Goal: Task Accomplishment & Management: Complete application form

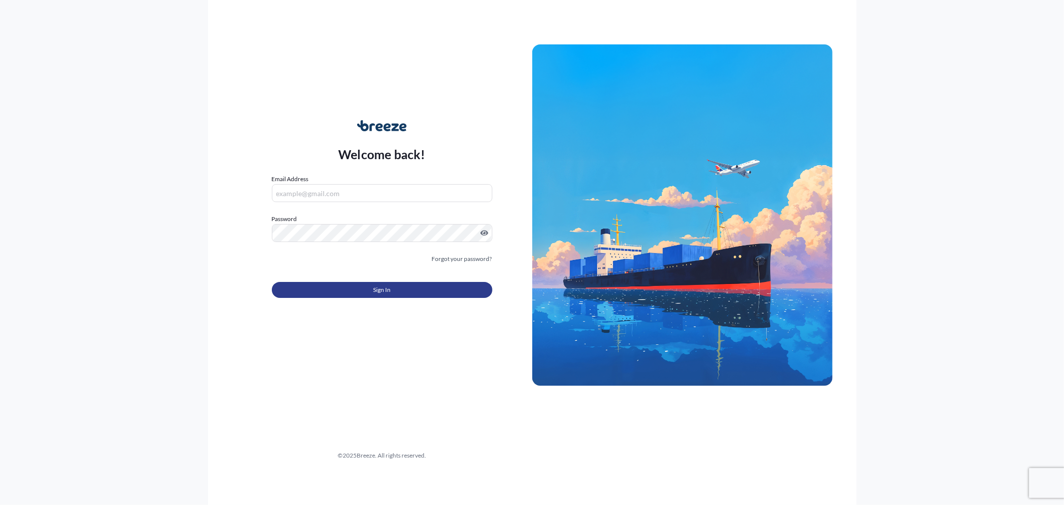
type input "[EMAIL_ADDRESS][DOMAIN_NAME]"
click at [325, 286] on button "Sign In" at bounding box center [382, 290] width 221 height 16
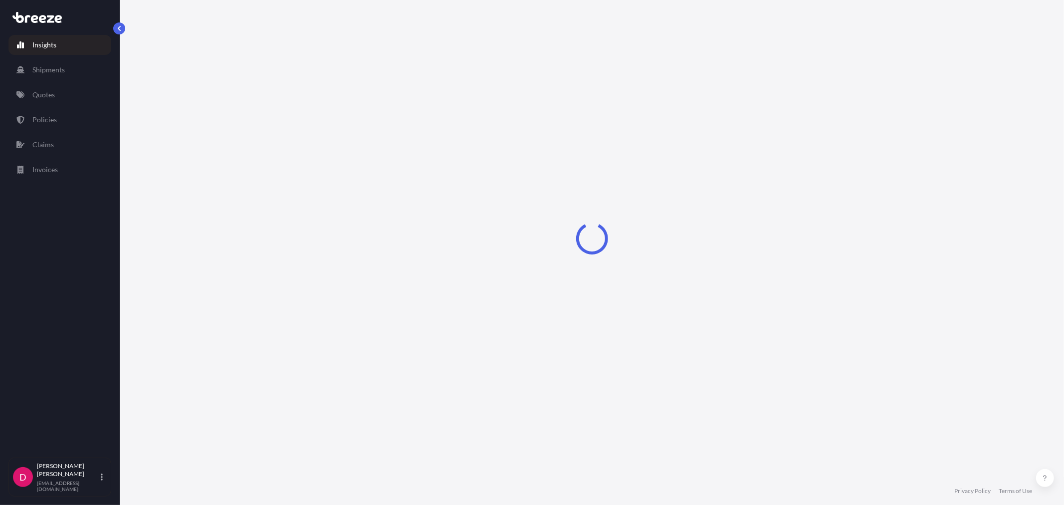
select select "2025"
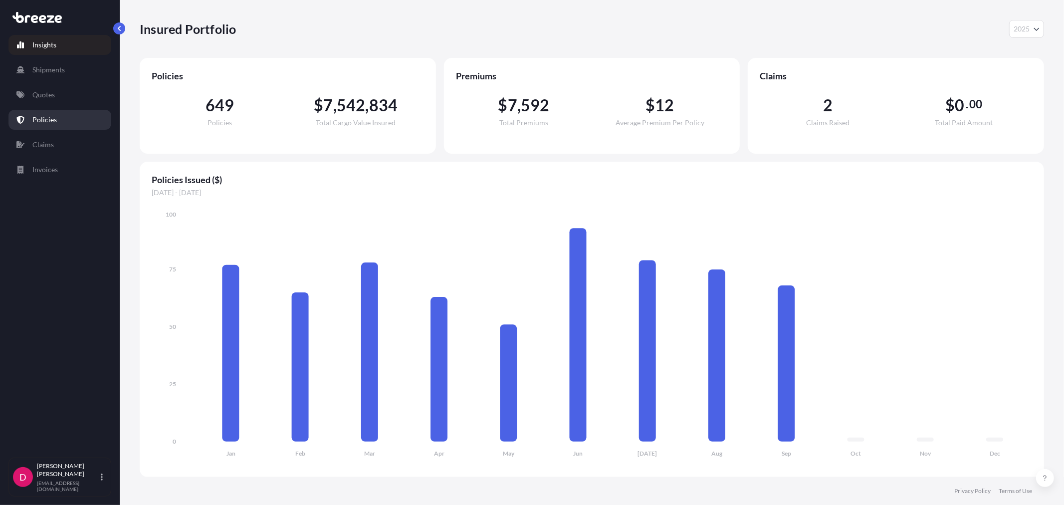
click at [58, 98] on link "Quotes" at bounding box center [59, 95] width 103 height 20
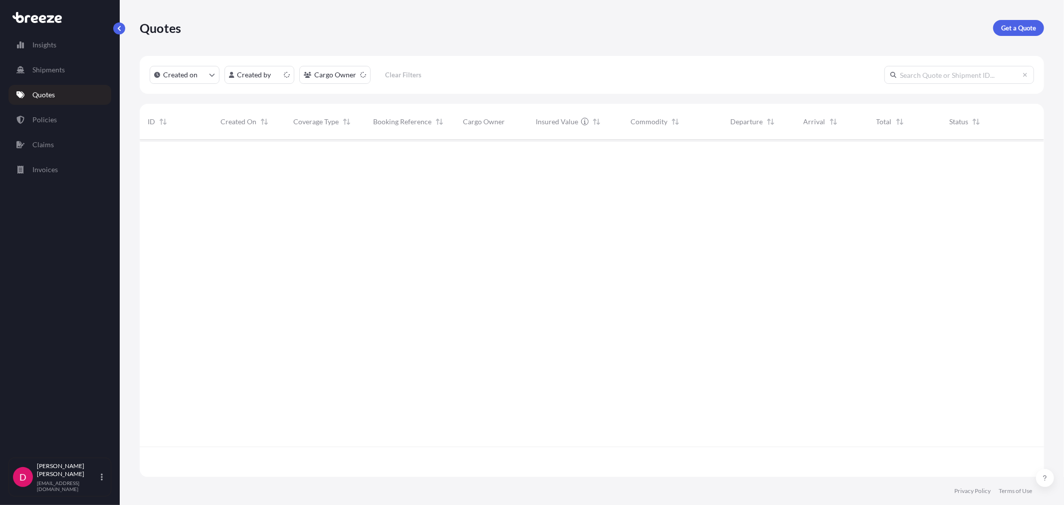
scroll to position [335, 896]
click at [1014, 26] on p "Get a Quote" at bounding box center [1018, 28] width 35 height 10
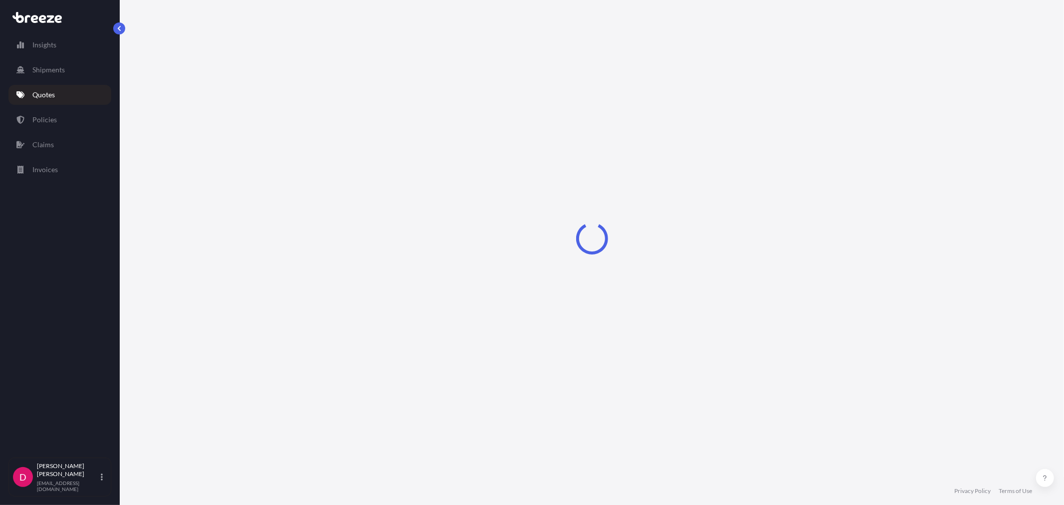
select select "Sea"
select select "1"
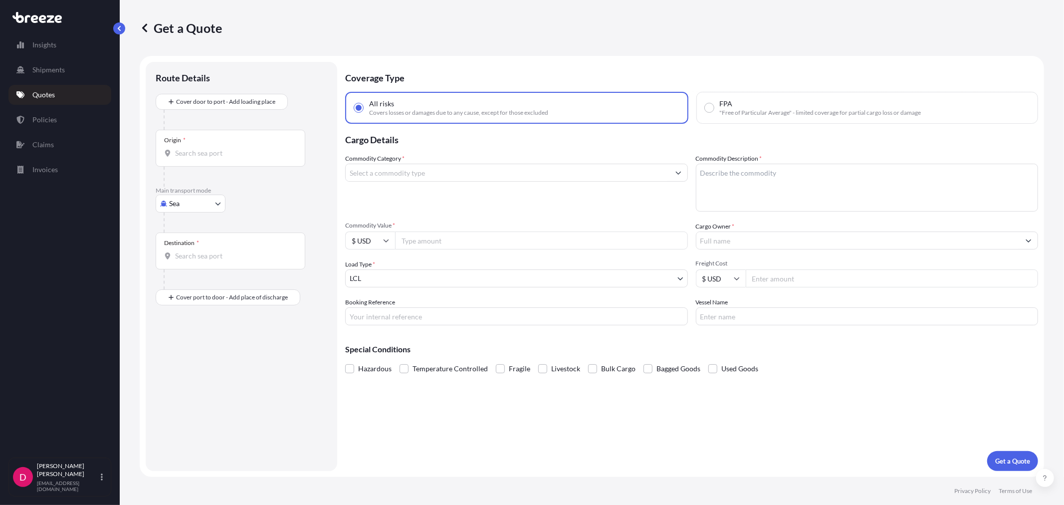
click at [187, 199] on body "Insights Shipments Quotes Policies Claims Invoices D [PERSON_NAME] [EMAIL_ADDRE…" at bounding box center [532, 252] width 1064 height 505
click at [193, 260] on div "Road" at bounding box center [191, 265] width 62 height 18
select select "Road"
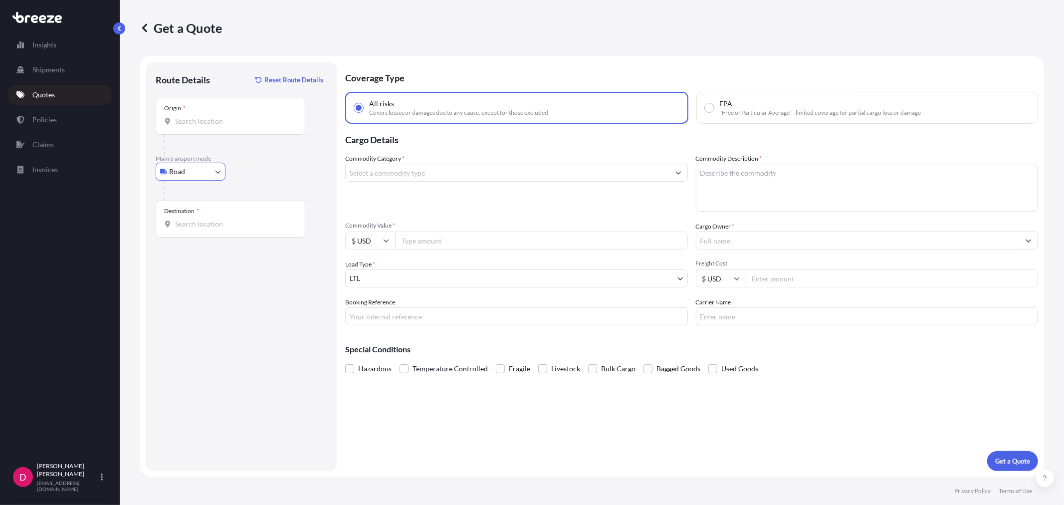
click at [211, 120] on input "Origin *" at bounding box center [234, 121] width 118 height 10
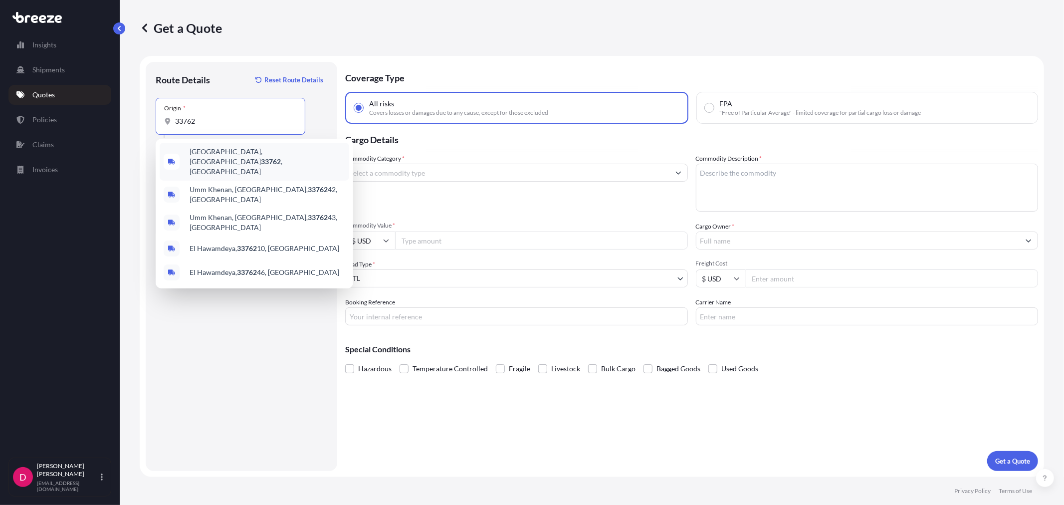
click at [215, 153] on span "[GEOGRAPHIC_DATA] , [GEOGRAPHIC_DATA]" at bounding box center [268, 162] width 156 height 30
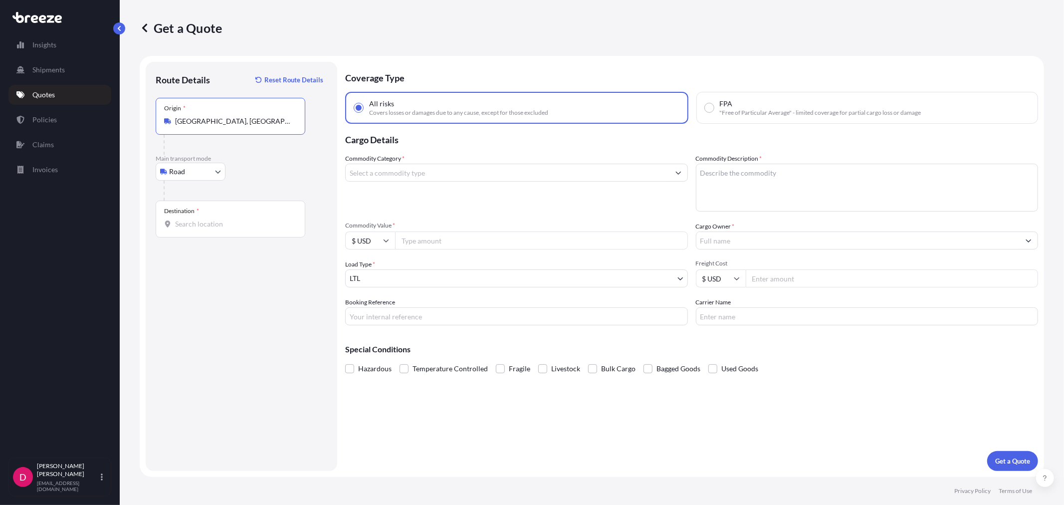
type input "[GEOGRAPHIC_DATA], [GEOGRAPHIC_DATA]"
click at [233, 223] on input "Destination *" at bounding box center [234, 224] width 118 height 10
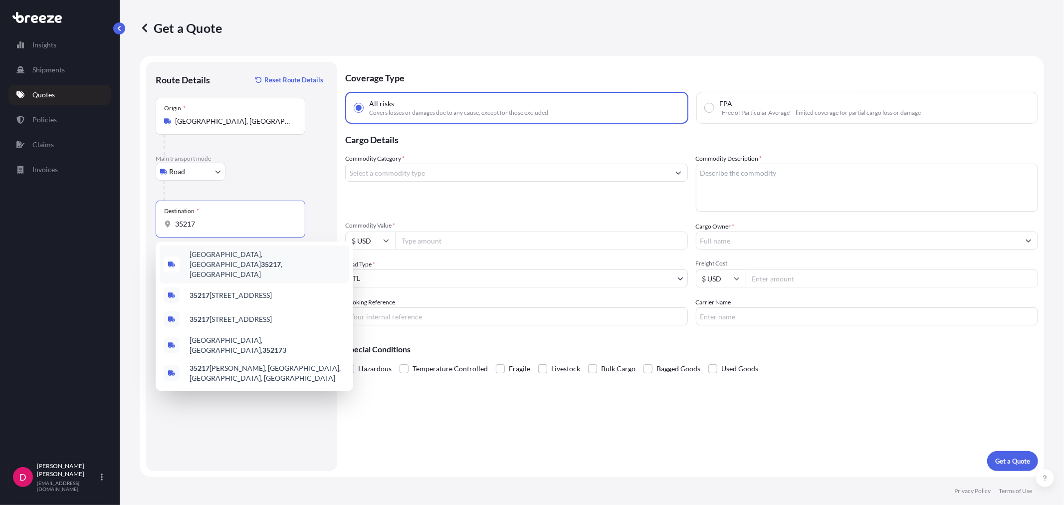
click at [222, 249] on div "[GEOGRAPHIC_DATA], AL 35217 , [GEOGRAPHIC_DATA]" at bounding box center [255, 264] width 190 height 38
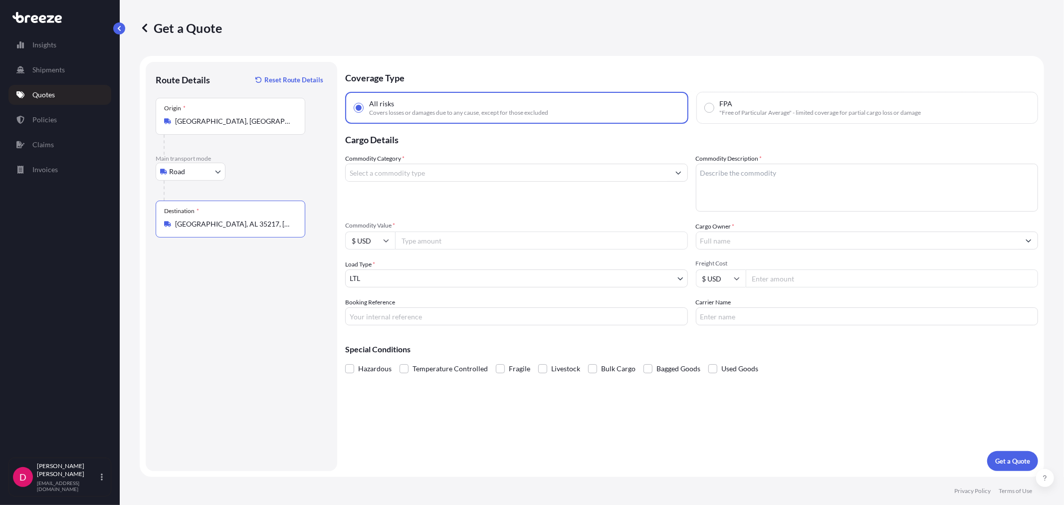
type input "[GEOGRAPHIC_DATA], AL 35217, [GEOGRAPHIC_DATA]"
click at [433, 244] on input "Commodity Value *" at bounding box center [541, 241] width 293 height 18
paste input "16221.60"
type input "16221.60"
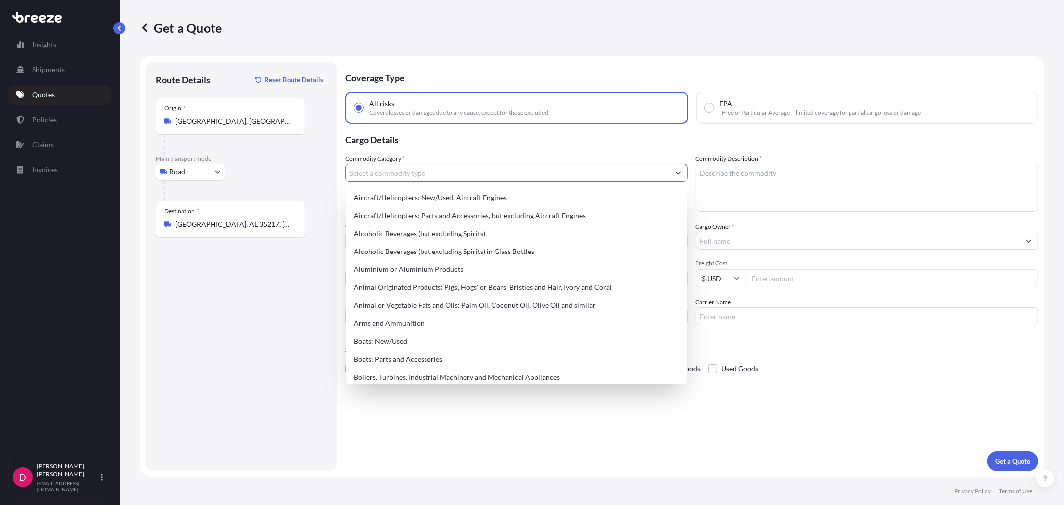
click at [476, 171] on input "Commodity Category *" at bounding box center [508, 173] width 324 height 18
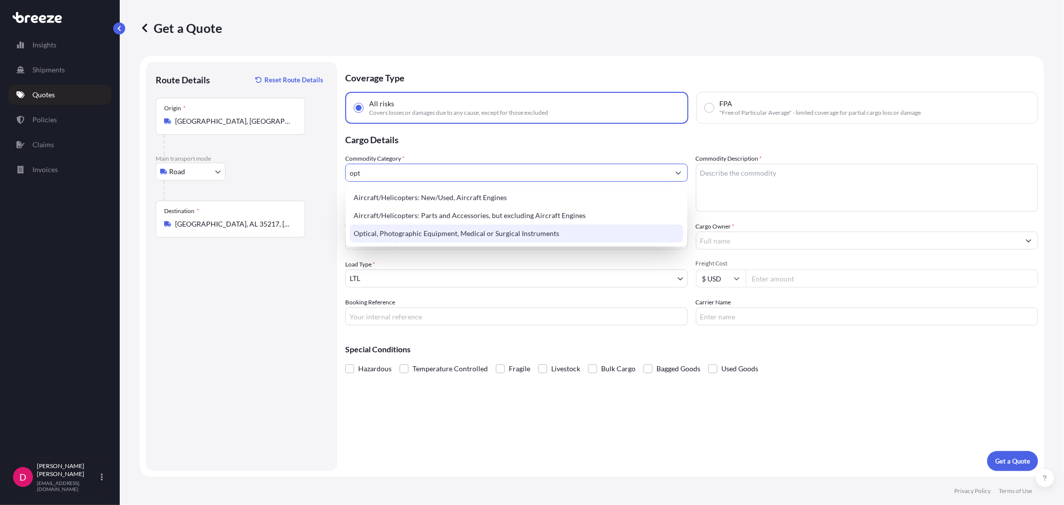
click at [477, 230] on div "Optical, Photographic Equipment, Medical or Surgical Instruments" at bounding box center [516, 234] width 333 height 18
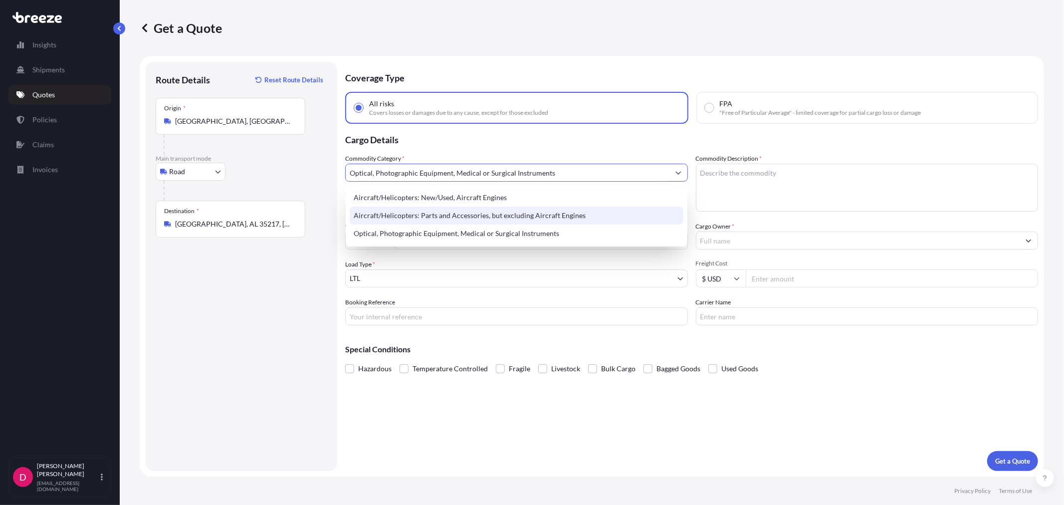
type input "Optical, Photographic Equipment, Medical or Surgical Instruments"
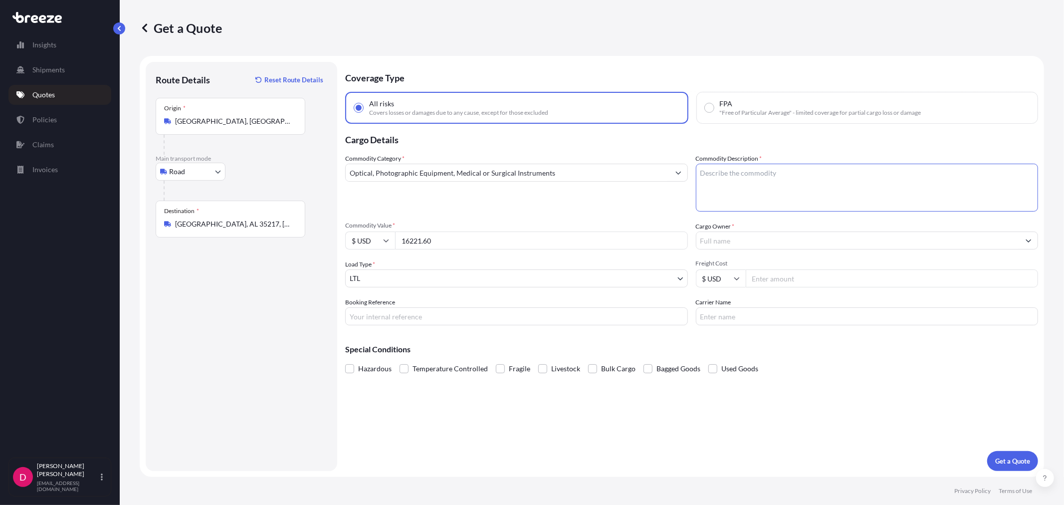
click at [820, 168] on textarea "Commodity Description *" at bounding box center [867, 188] width 343 height 48
type textarea "MEDICAL INSTRUMENTS"
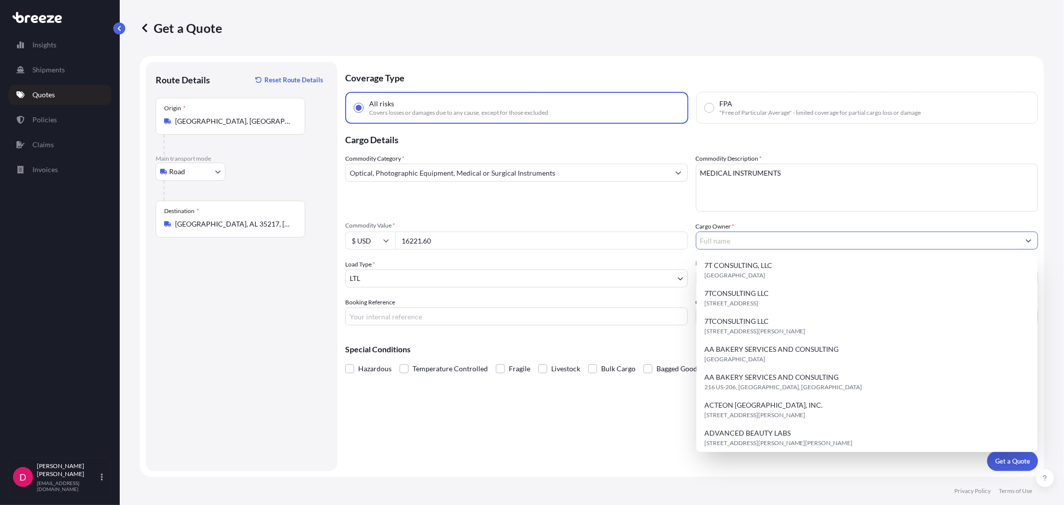
click at [755, 243] on input "Cargo Owner *" at bounding box center [859, 241] width 324 height 18
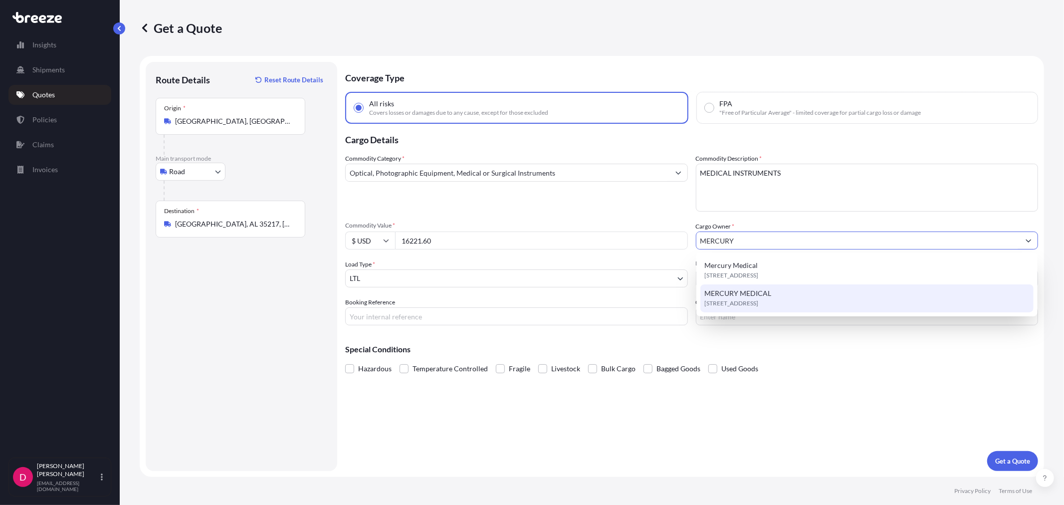
click at [741, 293] on span "MERCURY MEDICAL" at bounding box center [737, 293] width 67 height 10
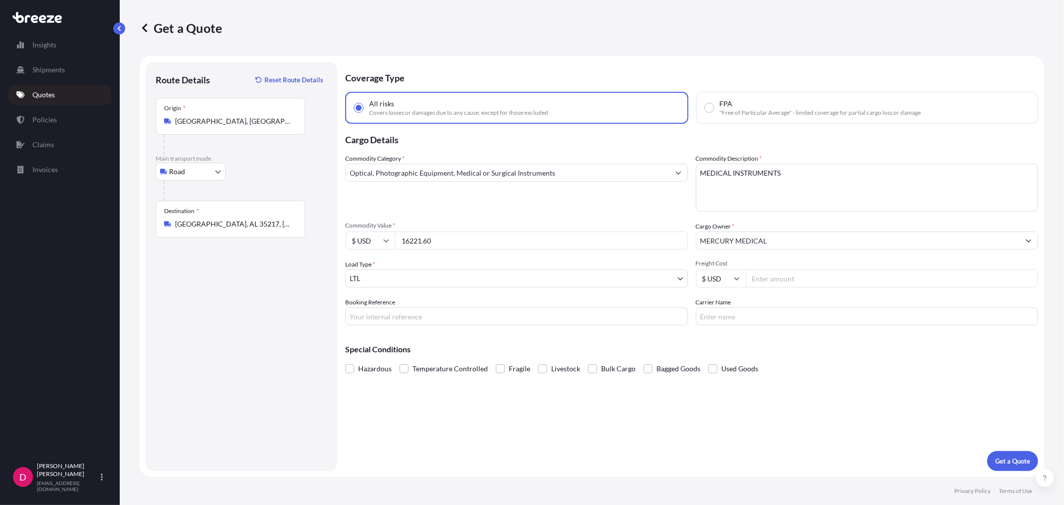
type input "Mercury Medical"
click at [802, 279] on input "Freight Cost" at bounding box center [892, 278] width 293 height 18
type input "528.77"
click at [363, 319] on input "Booking Reference" at bounding box center [516, 316] width 343 height 18
type input "486363"
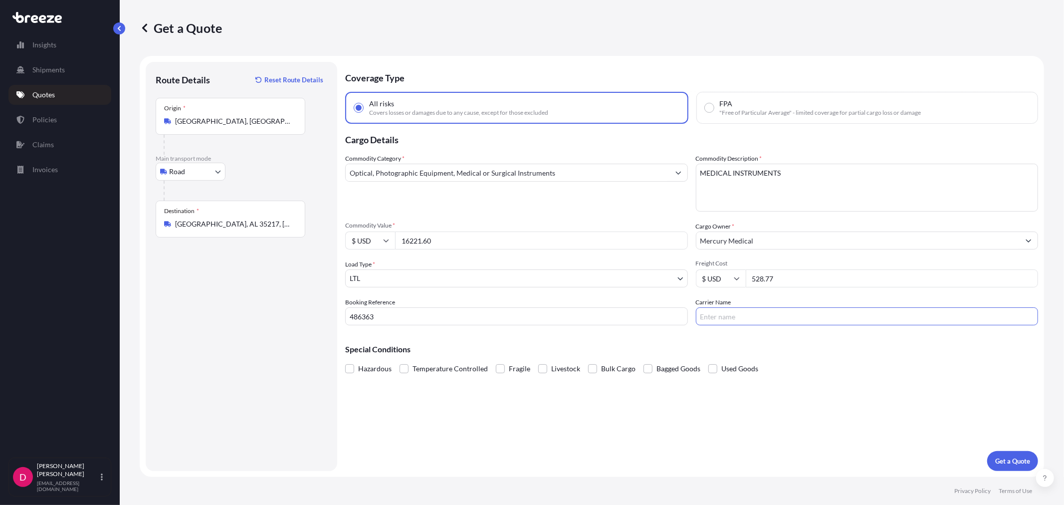
click at [766, 316] on input "Carrier Name" at bounding box center [867, 316] width 343 height 18
click at [743, 308] on input "Carrier Name" at bounding box center [867, 316] width 343 height 18
type input "SOUTHEASTERN"
click at [1010, 460] on p "Get a Quote" at bounding box center [1012, 461] width 35 height 10
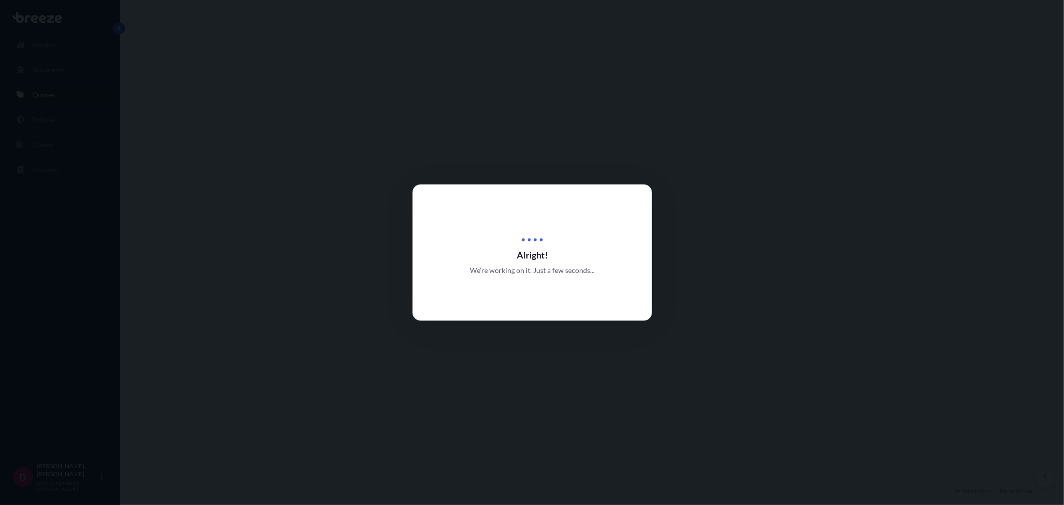
select select "Road"
select select "1"
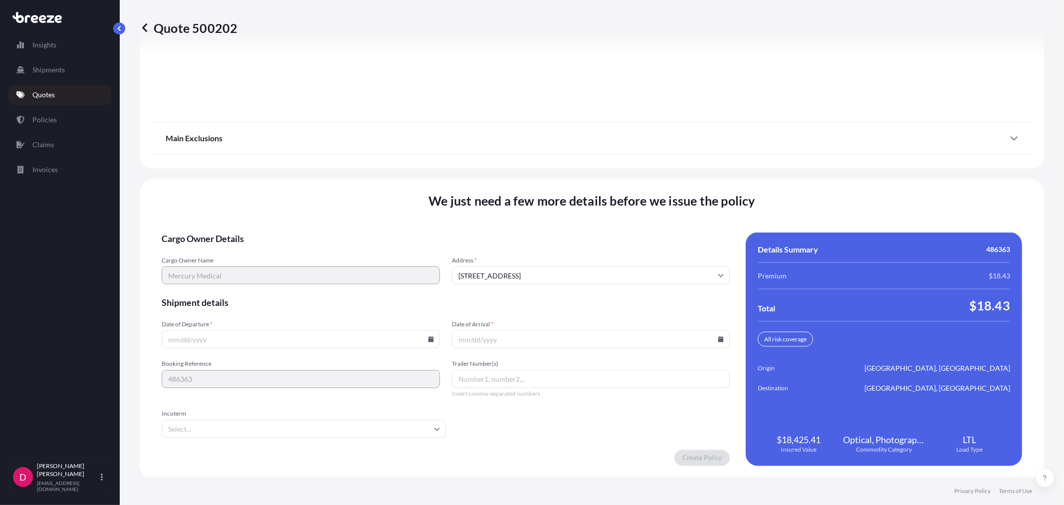
scroll to position [1235, 0]
click at [426, 340] on input "Date of Departure *" at bounding box center [301, 339] width 278 height 18
click at [425, 335] on input "Date of Departure *" at bounding box center [301, 339] width 278 height 18
click at [431, 337] on icon at bounding box center [430, 339] width 5 height 6
click at [228, 284] on button "29" at bounding box center [230, 285] width 16 height 16
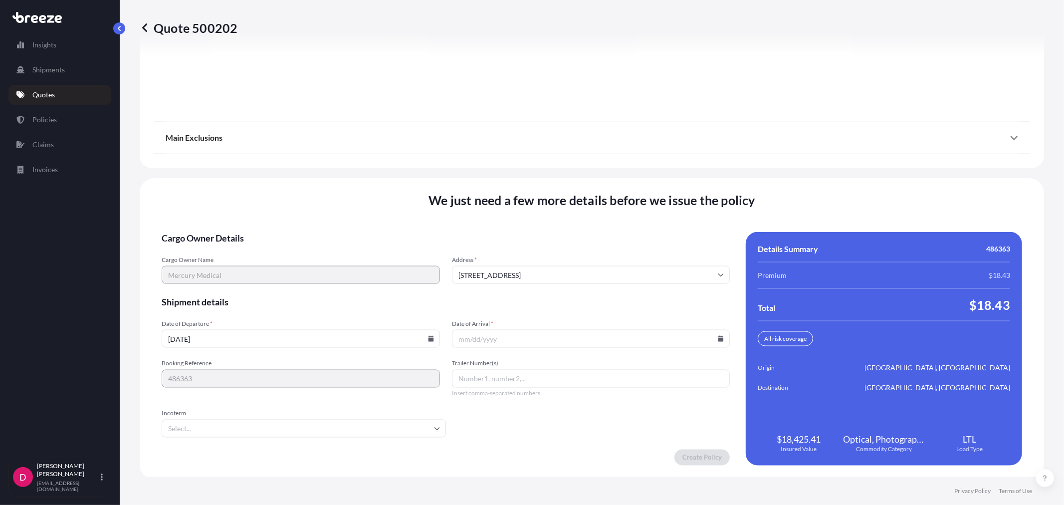
type input "[DATE]"
click at [718, 336] on icon at bounding box center [721, 339] width 6 height 6
click at [653, 173] on button at bounding box center [655, 168] width 16 height 16
click at [510, 228] on button "6" at bounding box center [517, 229] width 16 height 16
type input "[DATE]"
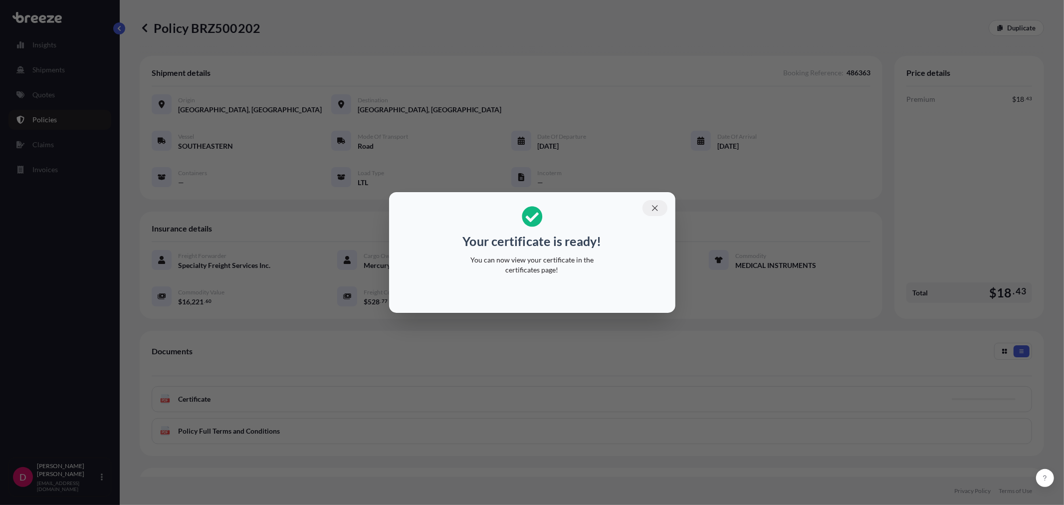
click at [662, 207] on button "button" at bounding box center [655, 208] width 25 height 16
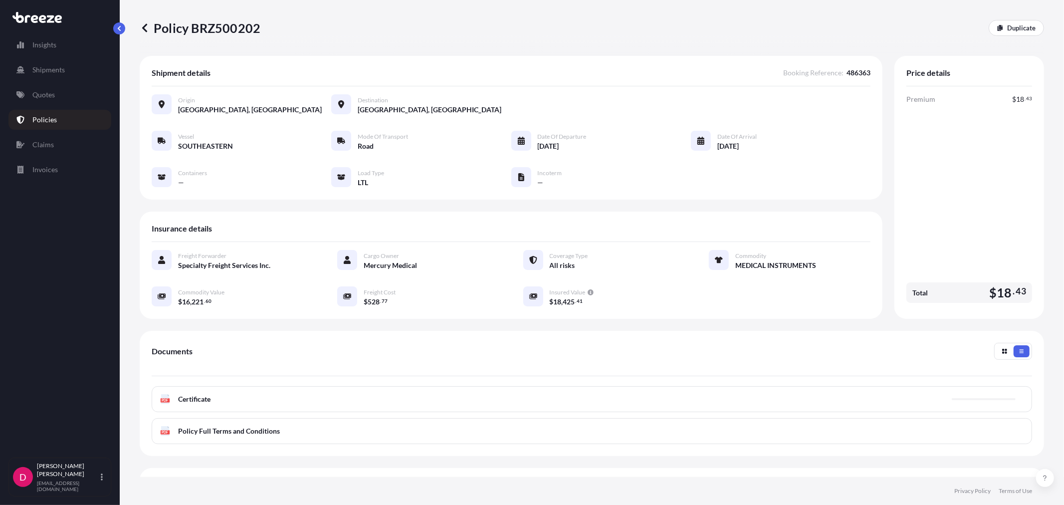
click at [220, 20] on p "Policy BRZ500202" at bounding box center [200, 28] width 121 height 16
copy p "BRZ500202"
click at [1008, 30] on p "Duplicate" at bounding box center [1021, 28] width 28 height 10
select select "Road"
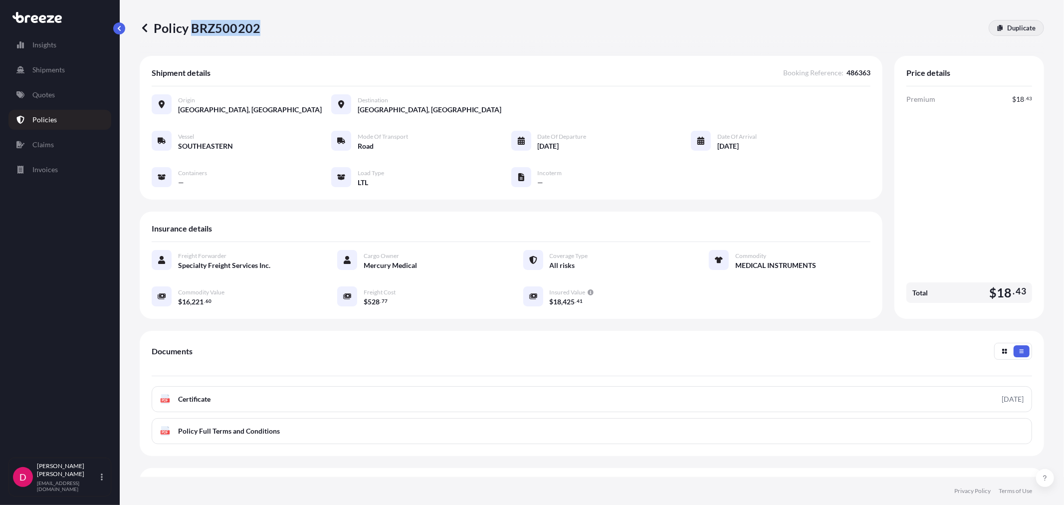
select select "1"
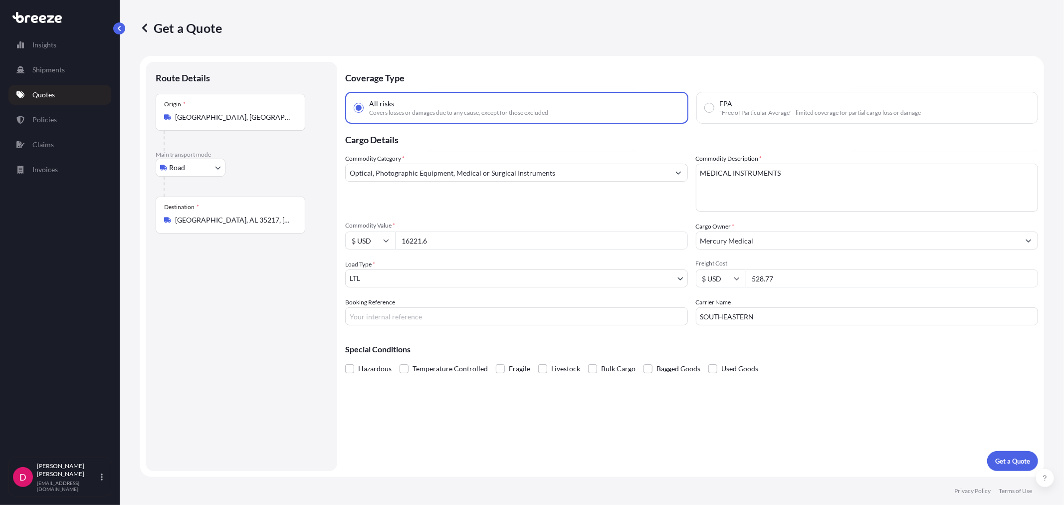
click at [231, 222] on input "[GEOGRAPHIC_DATA], AL 35217, [GEOGRAPHIC_DATA]" at bounding box center [234, 220] width 118 height 10
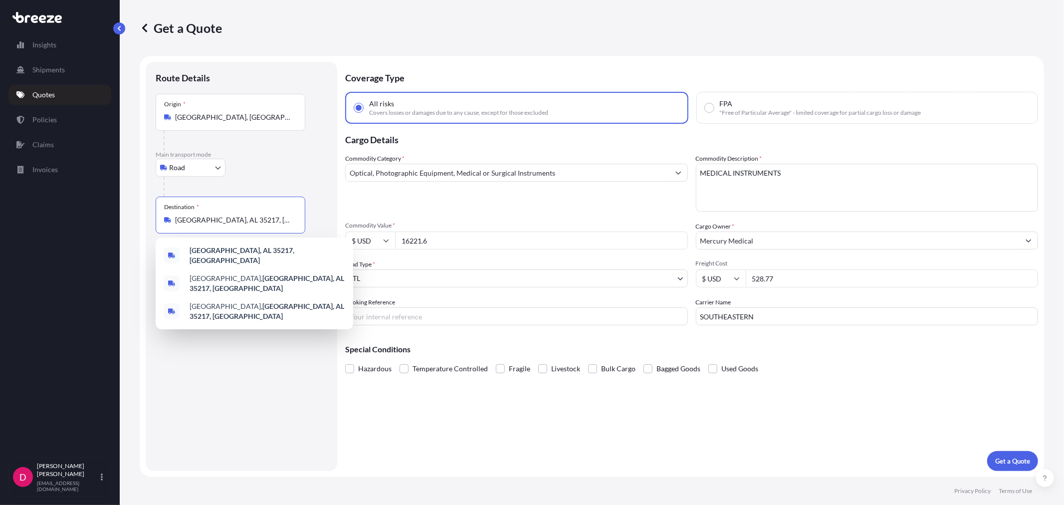
click at [231, 221] on input "[GEOGRAPHIC_DATA], AL 35217, [GEOGRAPHIC_DATA]" at bounding box center [234, 220] width 118 height 10
click at [231, 222] on input "[GEOGRAPHIC_DATA], AL 35217, [GEOGRAPHIC_DATA]" at bounding box center [234, 220] width 118 height 10
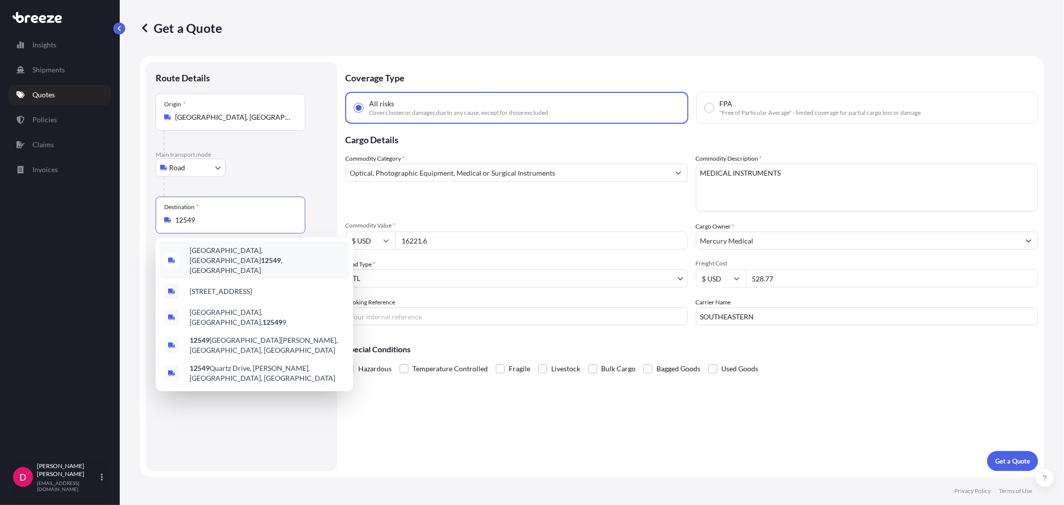
click at [218, 254] on span "[GEOGRAPHIC_DATA], [GEOGRAPHIC_DATA] 12549 , [GEOGRAPHIC_DATA]" at bounding box center [268, 260] width 156 height 30
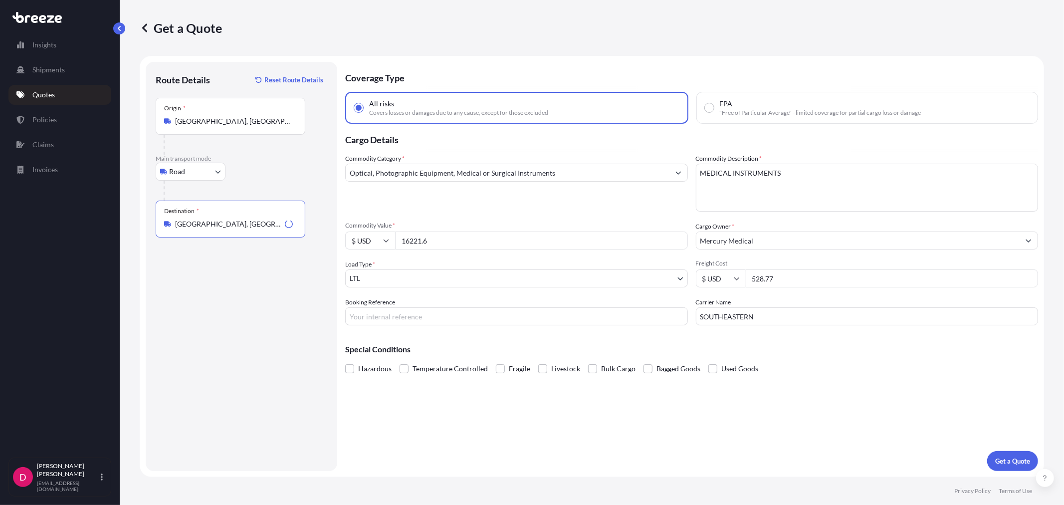
type input "[GEOGRAPHIC_DATA], [GEOGRAPHIC_DATA] 12549, [GEOGRAPHIC_DATA]"
click at [438, 235] on input "16221.6" at bounding box center [541, 241] width 293 height 18
click at [436, 234] on input "16221.6" at bounding box center [541, 241] width 293 height 18
drag, startPoint x: 436, startPoint y: 234, endPoint x: 385, endPoint y: 235, distance: 51.4
click at [385, 235] on div "$ USD 16221.6" at bounding box center [516, 241] width 343 height 18
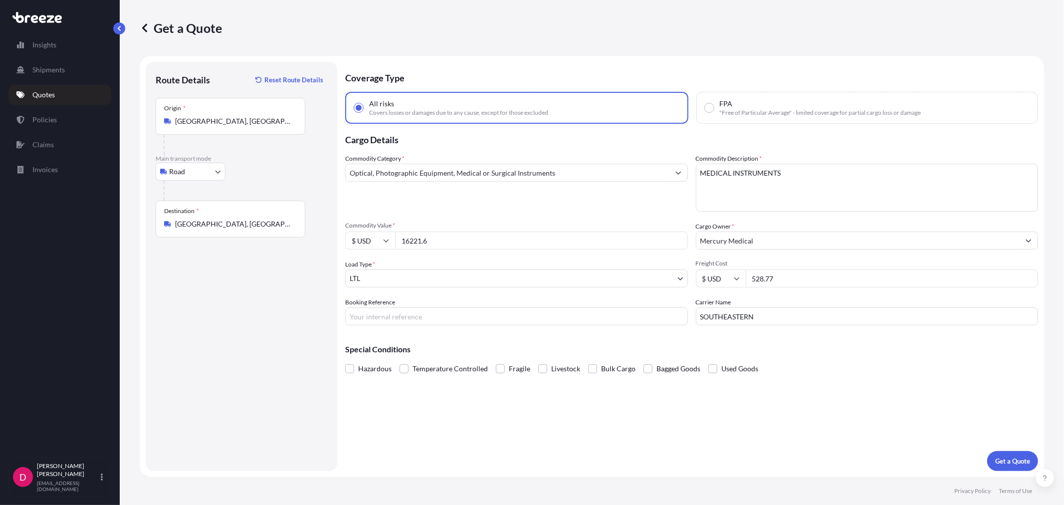
paste input "9323.50"
type input "19323.50"
drag, startPoint x: 612, startPoint y: 325, endPoint x: 582, endPoint y: 326, distance: 30.5
click at [582, 326] on div "Coverage Type All risks Covers losses or damages due to any cause, except for t…" at bounding box center [691, 266] width 693 height 409
type input "R&L"
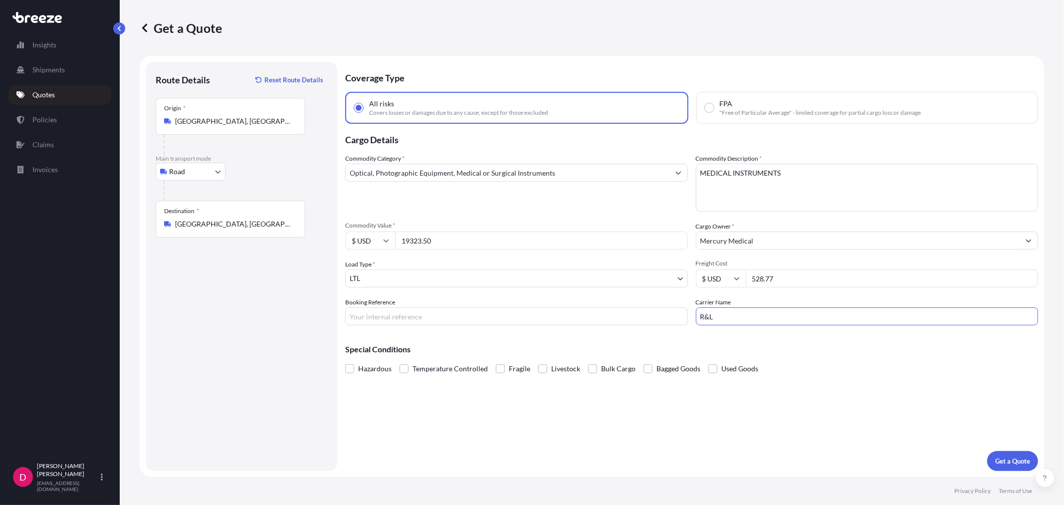
click at [790, 272] on input "528.77" at bounding box center [892, 278] width 293 height 18
drag, startPoint x: 790, startPoint y: 272, endPoint x: 735, endPoint y: 280, distance: 55.0
click at [735, 280] on div "$ USD 528.77" at bounding box center [867, 278] width 343 height 18
type input "790.11"
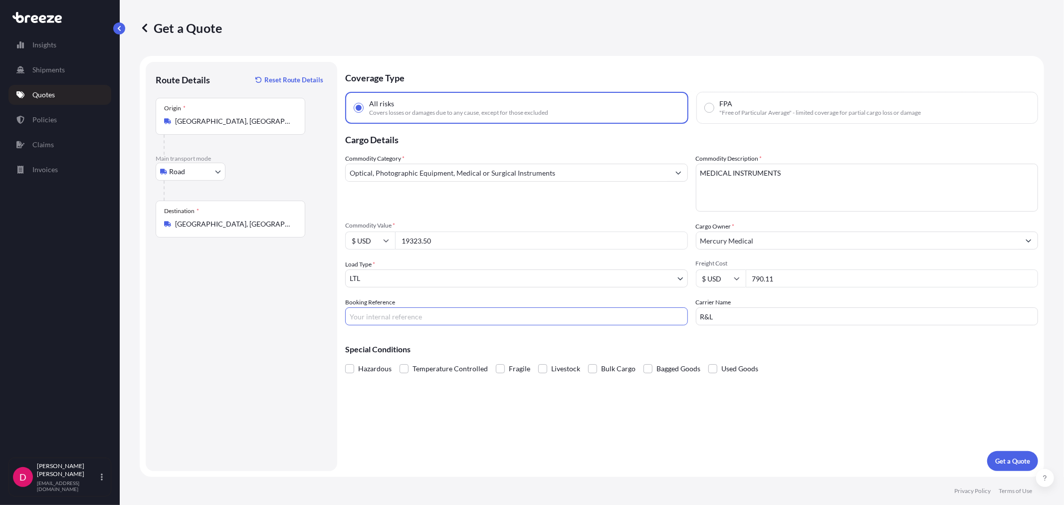
click at [485, 307] on input "Booking Reference" at bounding box center [516, 316] width 343 height 18
type input "486388"
click at [1012, 460] on p "Get a Quote" at bounding box center [1012, 461] width 35 height 10
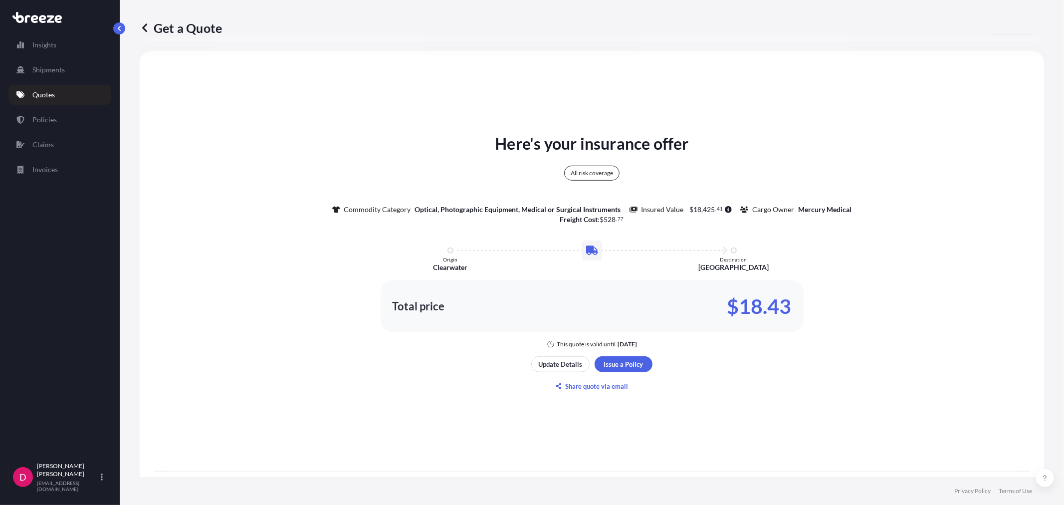
scroll to position [492, 0]
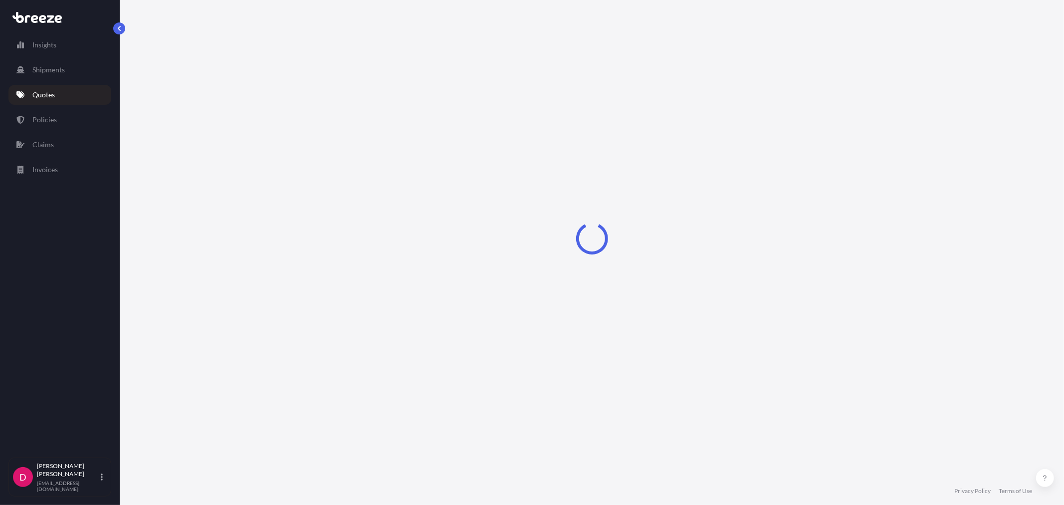
click at [608, 362] on div "Loading" at bounding box center [592, 238] width 905 height 477
select select "Road"
select select "1"
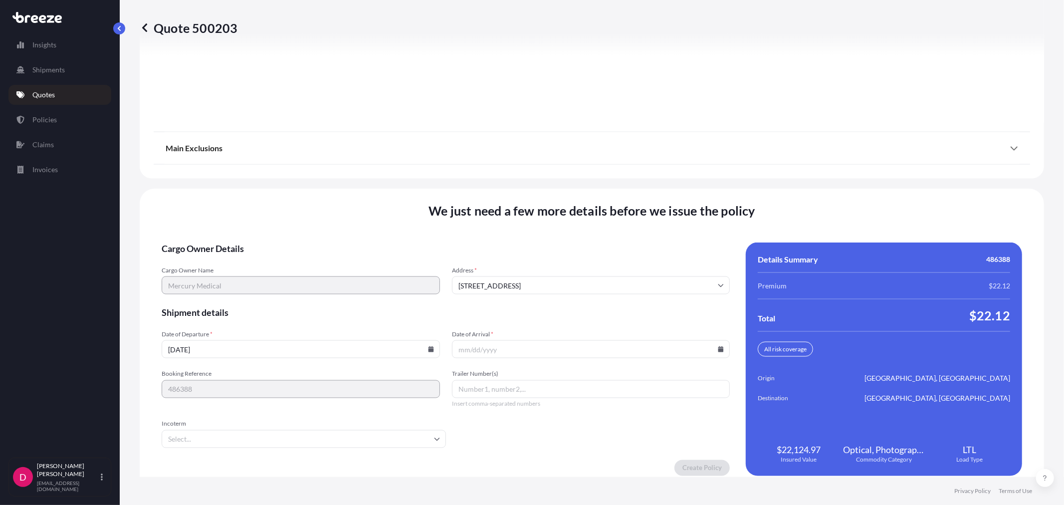
scroll to position [1235, 0]
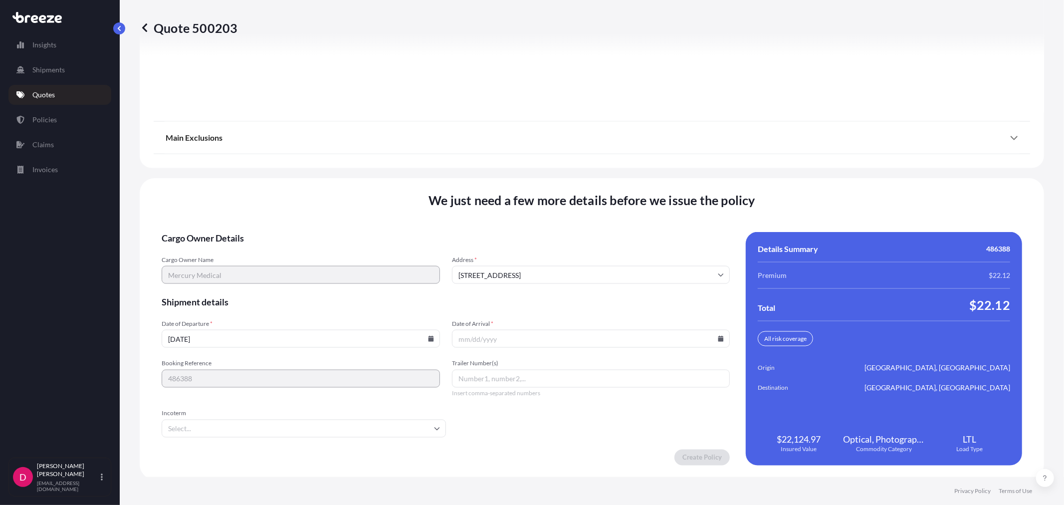
click at [718, 339] on icon at bounding box center [721, 339] width 6 height 6
click at [650, 175] on button at bounding box center [655, 168] width 16 height 16
click at [563, 226] on button "8" at bounding box center [563, 229] width 16 height 16
type input "[DATE]"
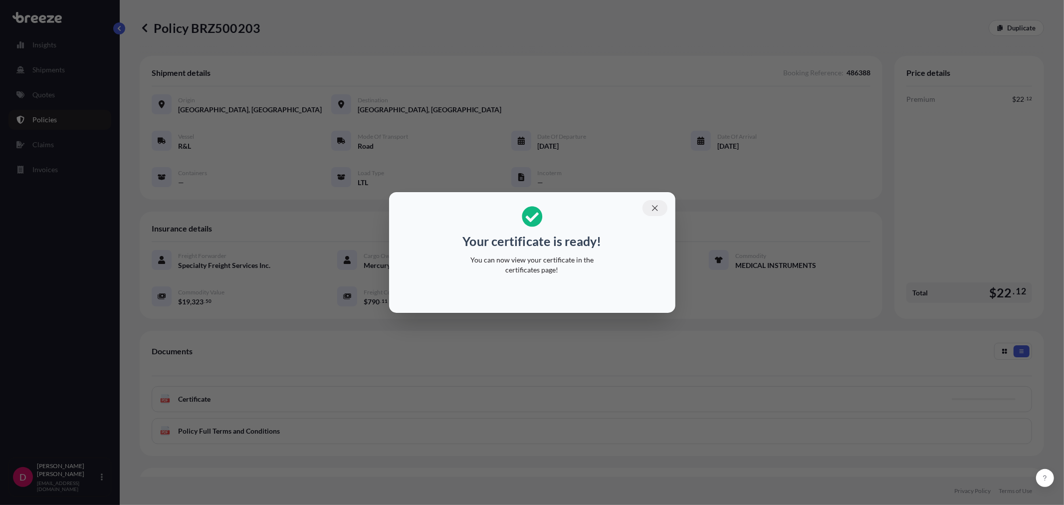
click at [649, 204] on button "button" at bounding box center [655, 208] width 25 height 16
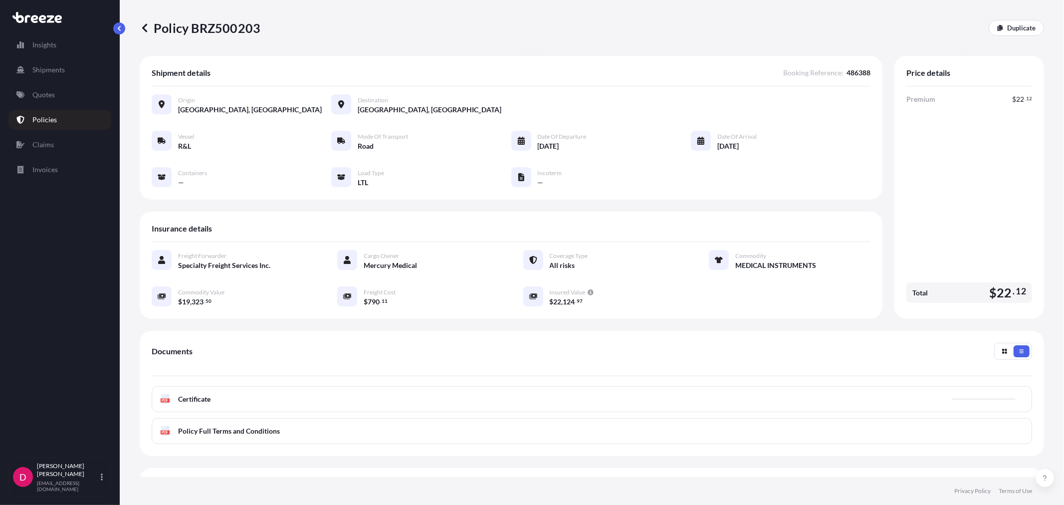
click at [213, 31] on p "Policy BRZ500203" at bounding box center [200, 28] width 121 height 16
copy p "BRZ500203"
click at [1012, 26] on p "Duplicate" at bounding box center [1021, 28] width 28 height 10
select select "Road"
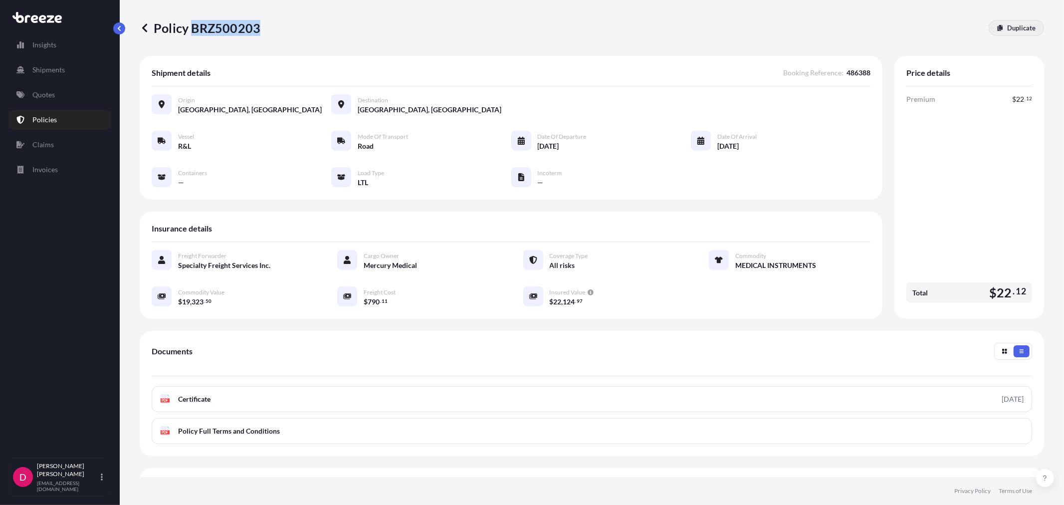
select select "1"
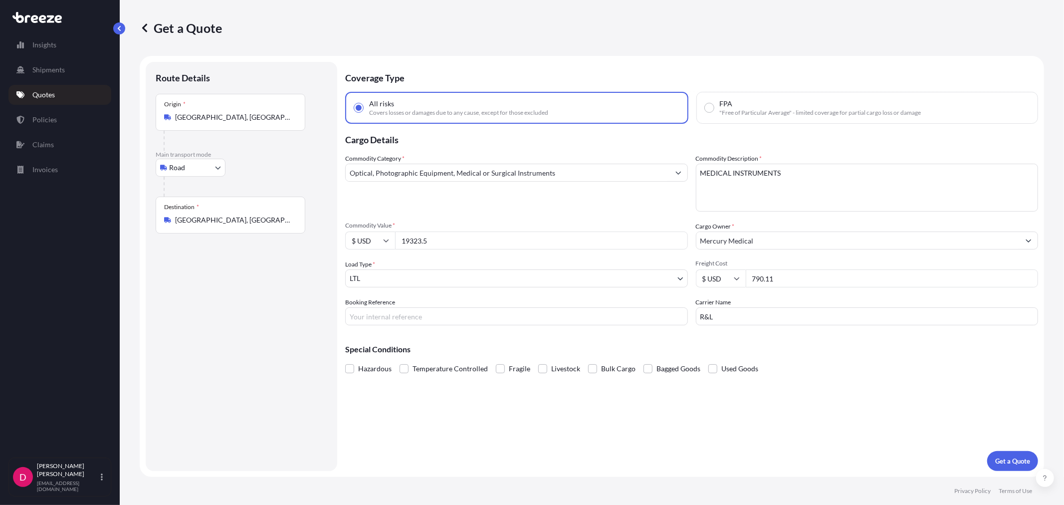
click at [267, 218] on input "[GEOGRAPHIC_DATA], [GEOGRAPHIC_DATA] 12549, [GEOGRAPHIC_DATA]" at bounding box center [234, 220] width 118 height 10
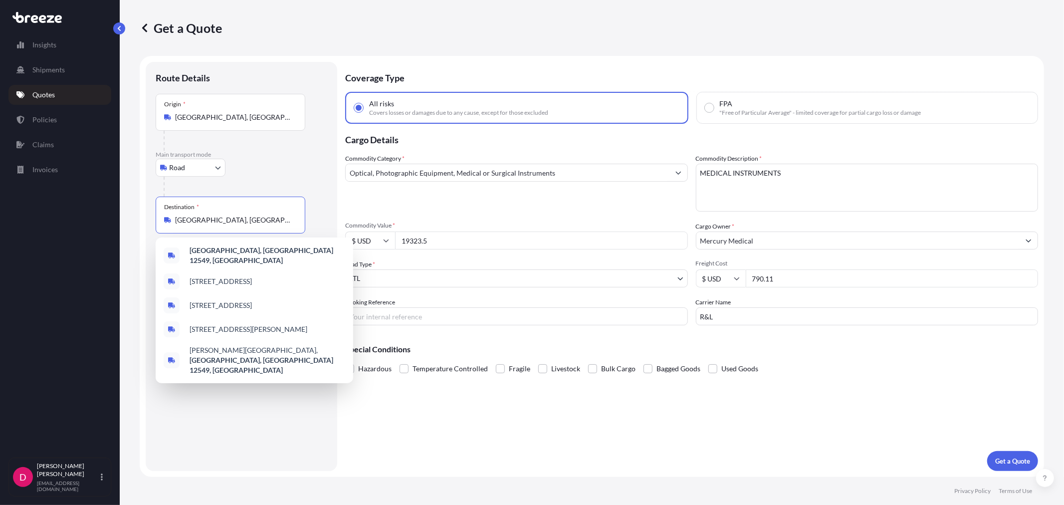
click at [267, 218] on input "[GEOGRAPHIC_DATA], [GEOGRAPHIC_DATA] 12549, [GEOGRAPHIC_DATA]" at bounding box center [234, 220] width 118 height 10
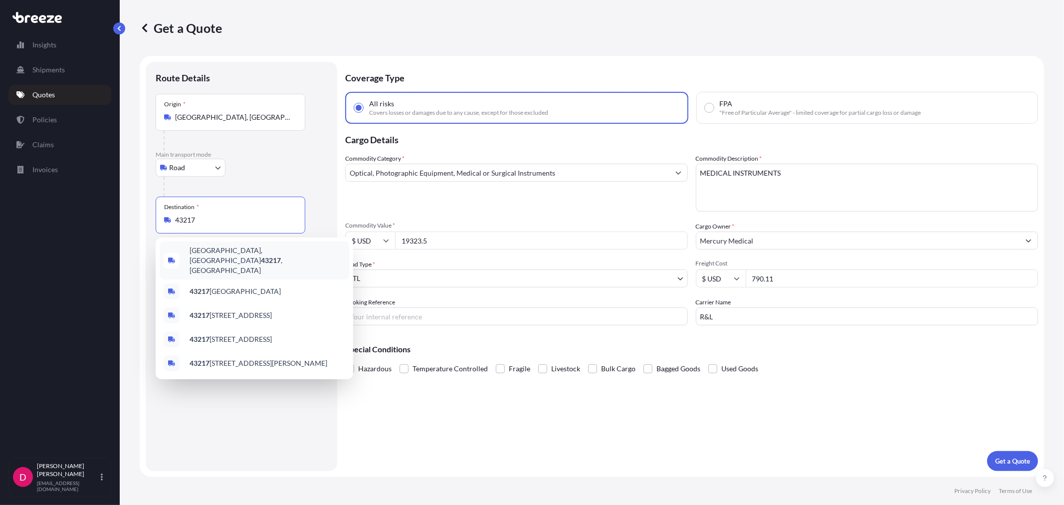
click at [235, 248] on div "[GEOGRAPHIC_DATA] , [GEOGRAPHIC_DATA]" at bounding box center [255, 260] width 190 height 38
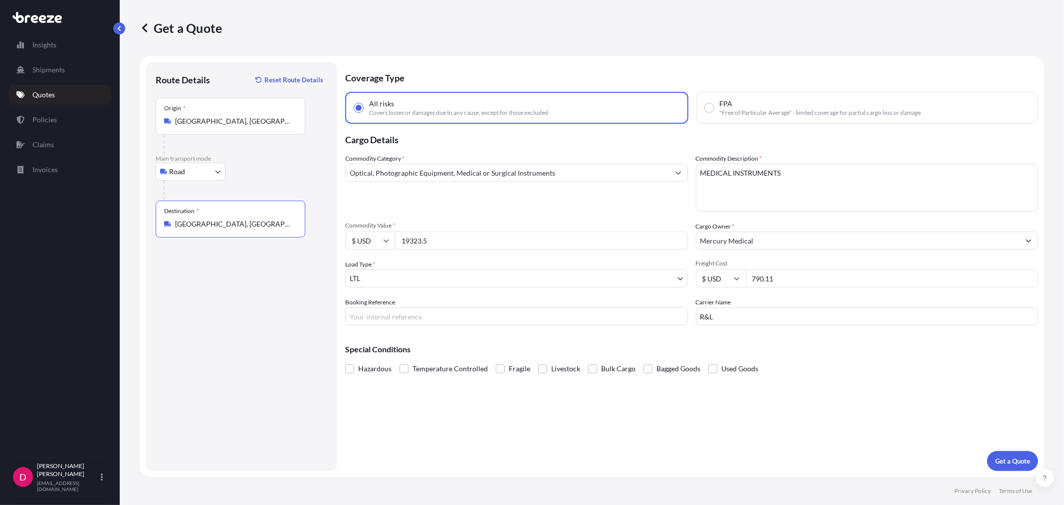
type input "[GEOGRAPHIC_DATA], [GEOGRAPHIC_DATA]"
drag, startPoint x: 446, startPoint y: 238, endPoint x: 376, endPoint y: 237, distance: 69.9
click at [376, 237] on div "$ USD 19323.5" at bounding box center [516, 241] width 343 height 18
paste input "4106.40"
type input "14106.40"
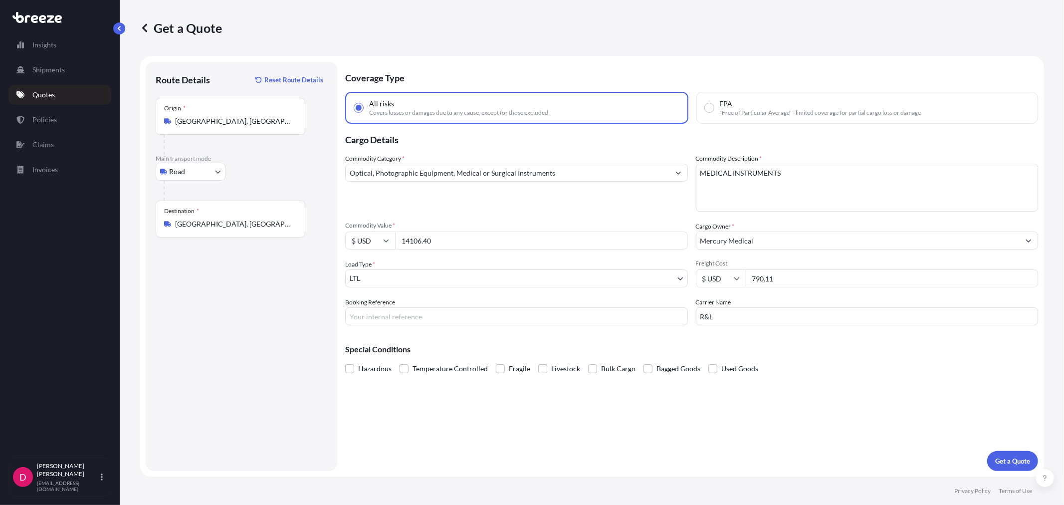
drag, startPoint x: 802, startPoint y: 278, endPoint x: 724, endPoint y: 288, distance: 78.5
click at [724, 288] on div "Commodity Category * Optical, Photographic Equipment, Medical or Surgical Instr…" at bounding box center [691, 240] width 693 height 172
type input "348.05"
click at [366, 319] on input "Booking Reference" at bounding box center [516, 316] width 343 height 18
type input "486396"
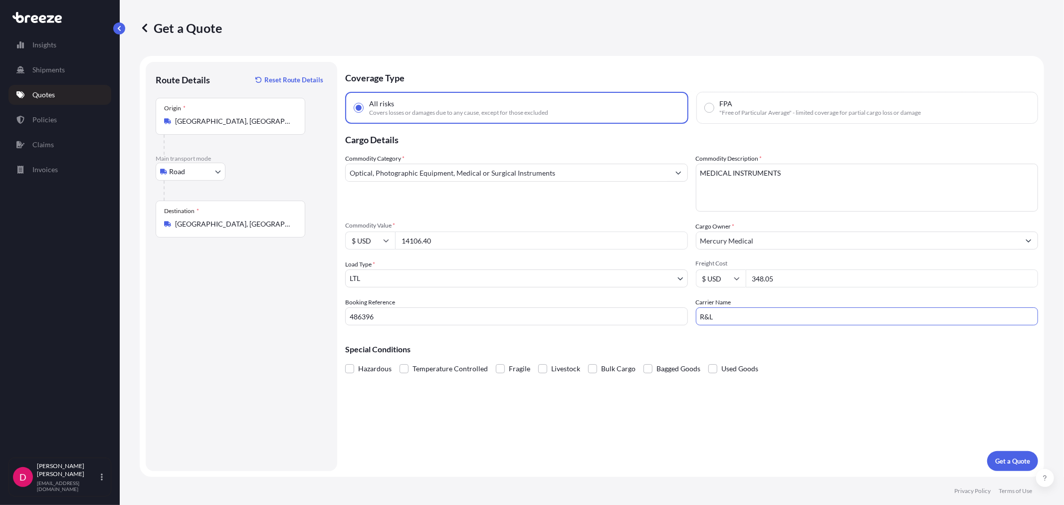
click at [736, 321] on input "R&L" at bounding box center [867, 316] width 343 height 18
type input "R"
type input "XPO"
click at [1014, 460] on p "Get a Quote" at bounding box center [1012, 461] width 35 height 10
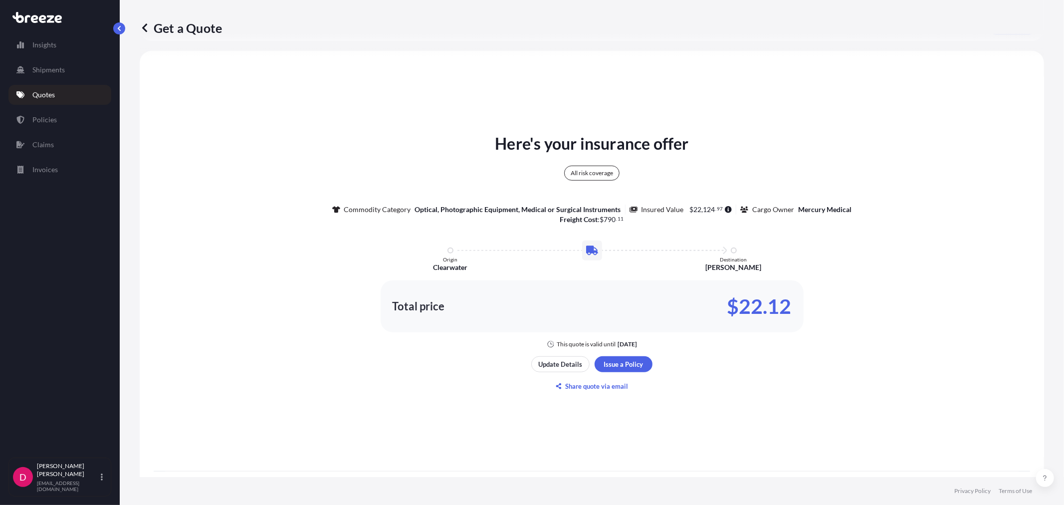
scroll to position [492, 0]
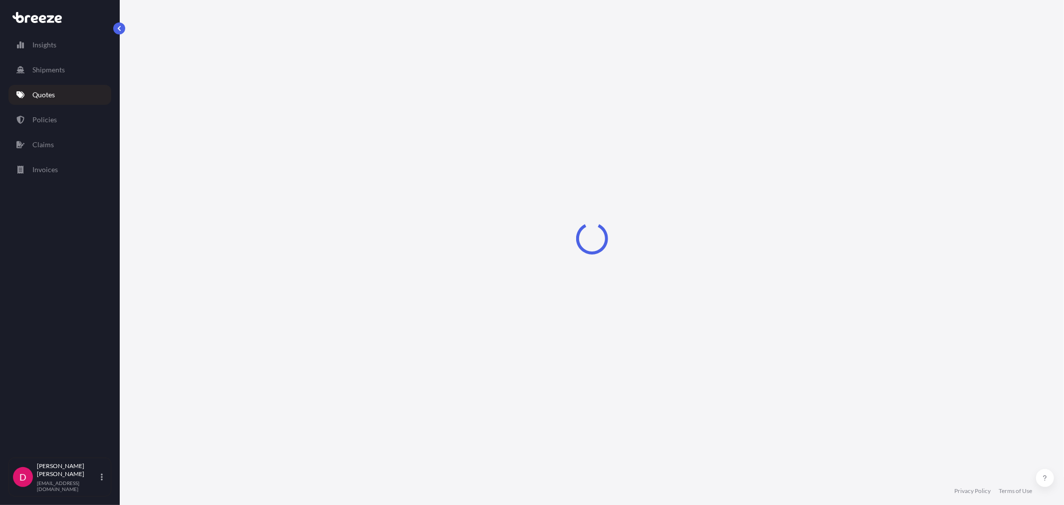
select select "Road"
select select "1"
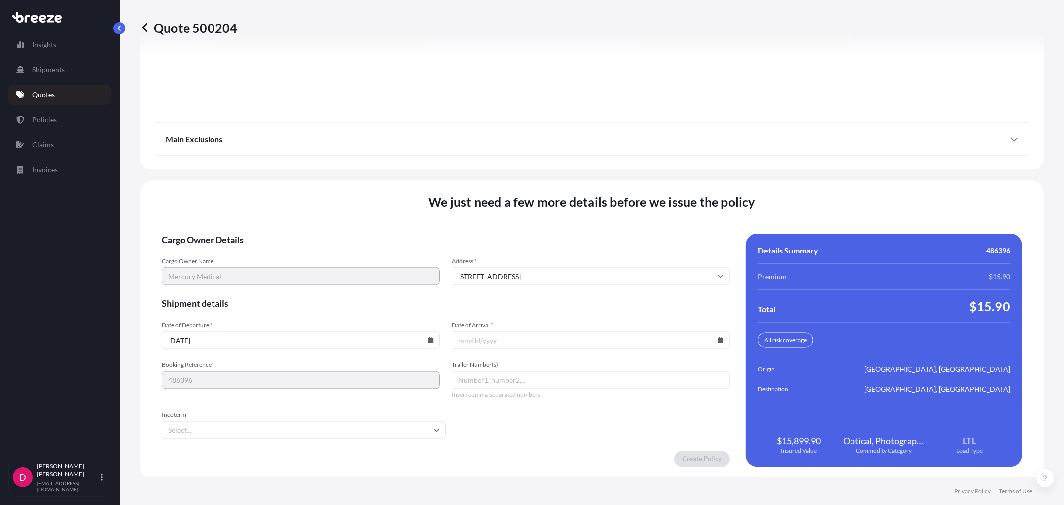
scroll to position [1235, 0]
click at [710, 333] on input "Date of Arrival *" at bounding box center [591, 339] width 278 height 18
click at [718, 336] on icon at bounding box center [721, 339] width 6 height 6
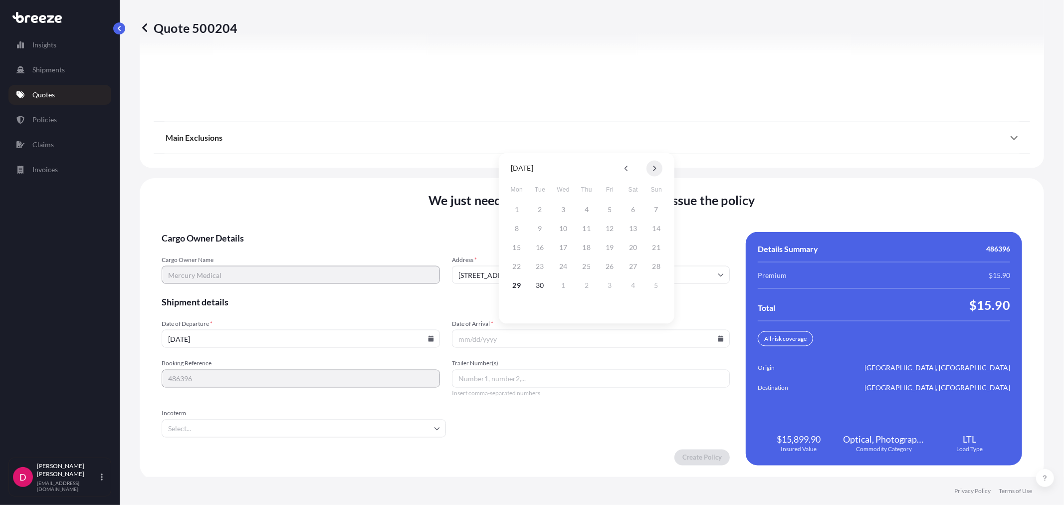
click at [649, 172] on button at bounding box center [655, 168] width 16 height 16
click at [604, 226] on button "10" at bounding box center [610, 229] width 16 height 16
type input "[DATE]"
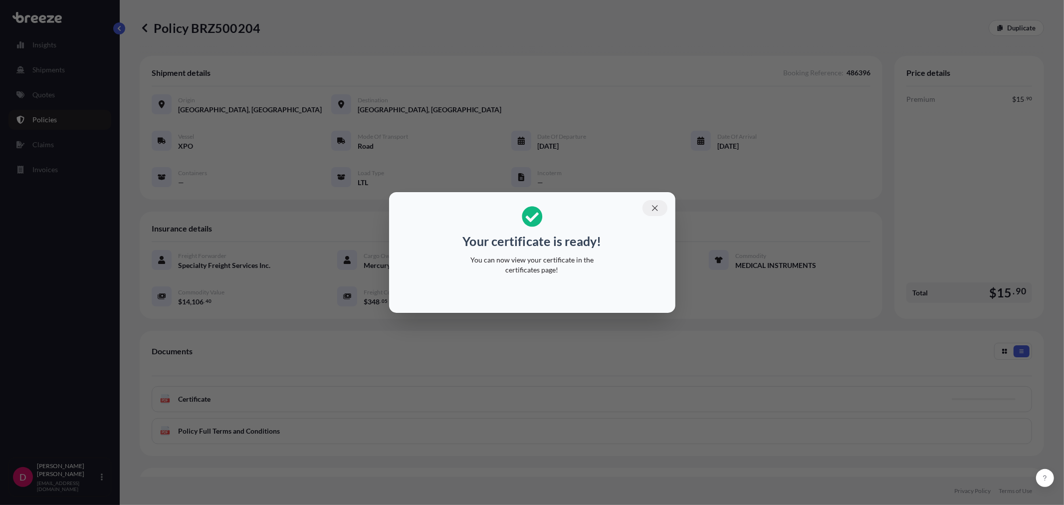
click at [654, 207] on icon "button" at bounding box center [654, 207] width 5 height 5
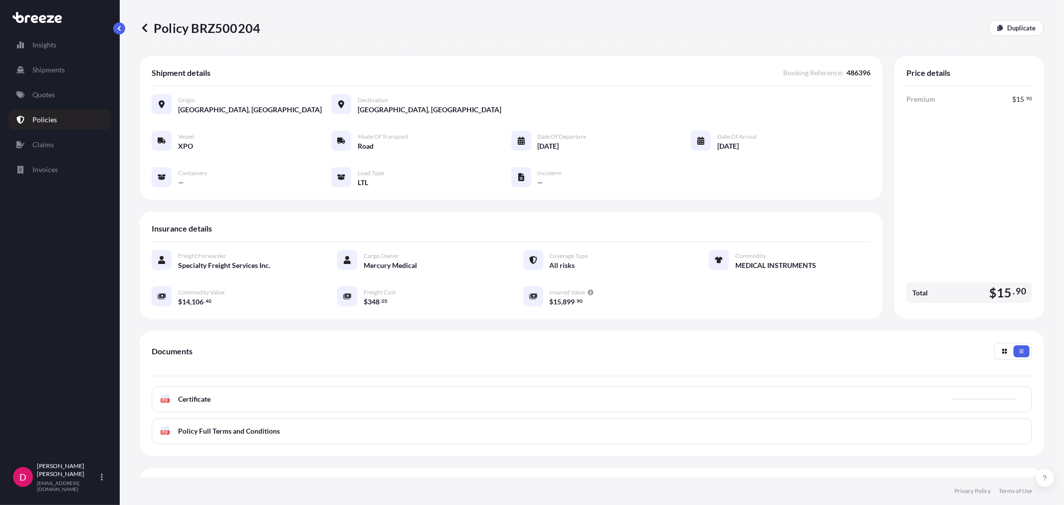
click at [217, 28] on p "Policy BRZ500204" at bounding box center [200, 28] width 121 height 16
copy p "BRZ500204"
